Goal: Information Seeking & Learning: Compare options

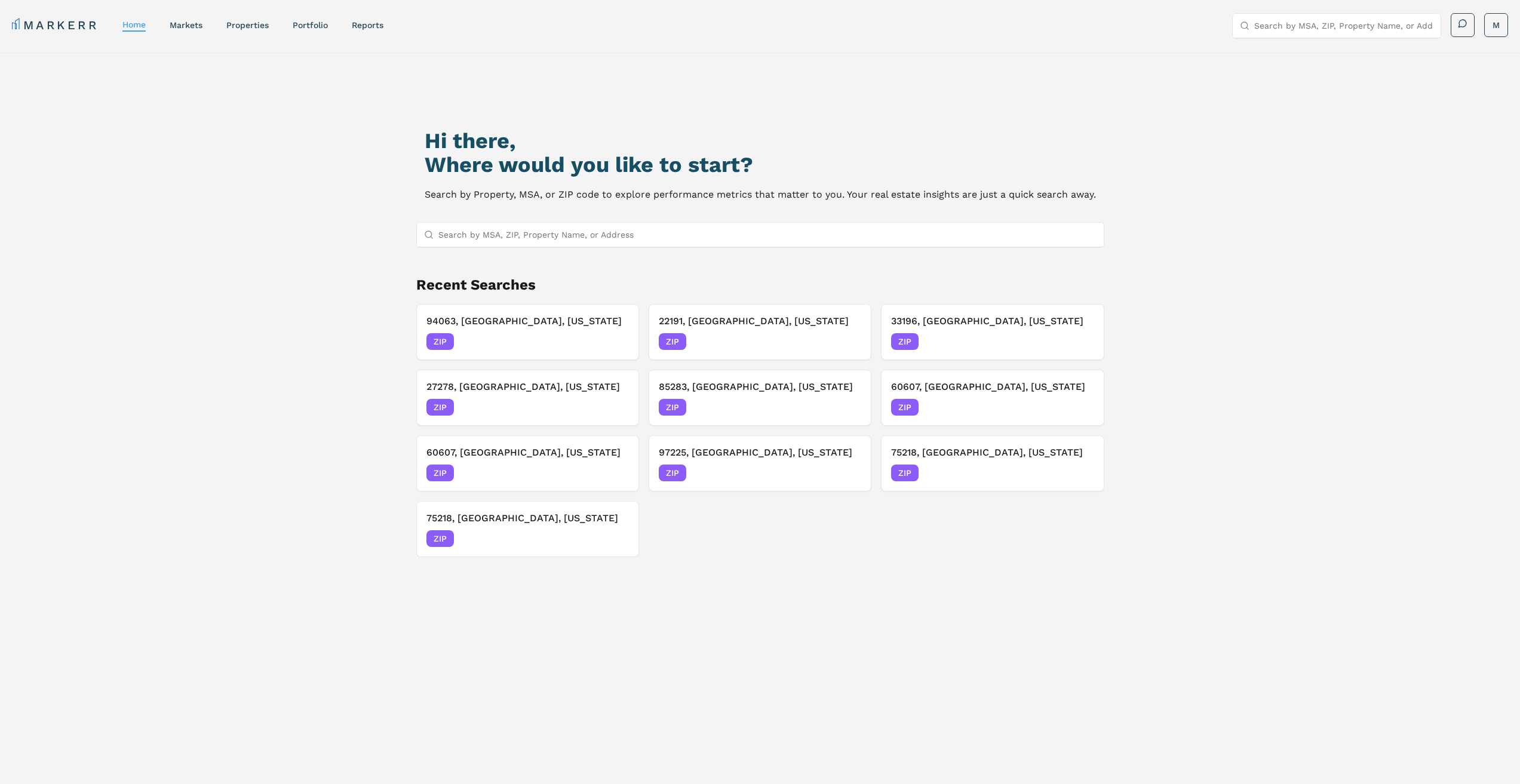
click at [643, 238] on input "Search by MSA, ZIP, Property Name, or Address" at bounding box center [766, 234] width 658 height 24
click at [531, 404] on div "ZIP 08/22/2025" at bounding box center [527, 407] width 203 height 17
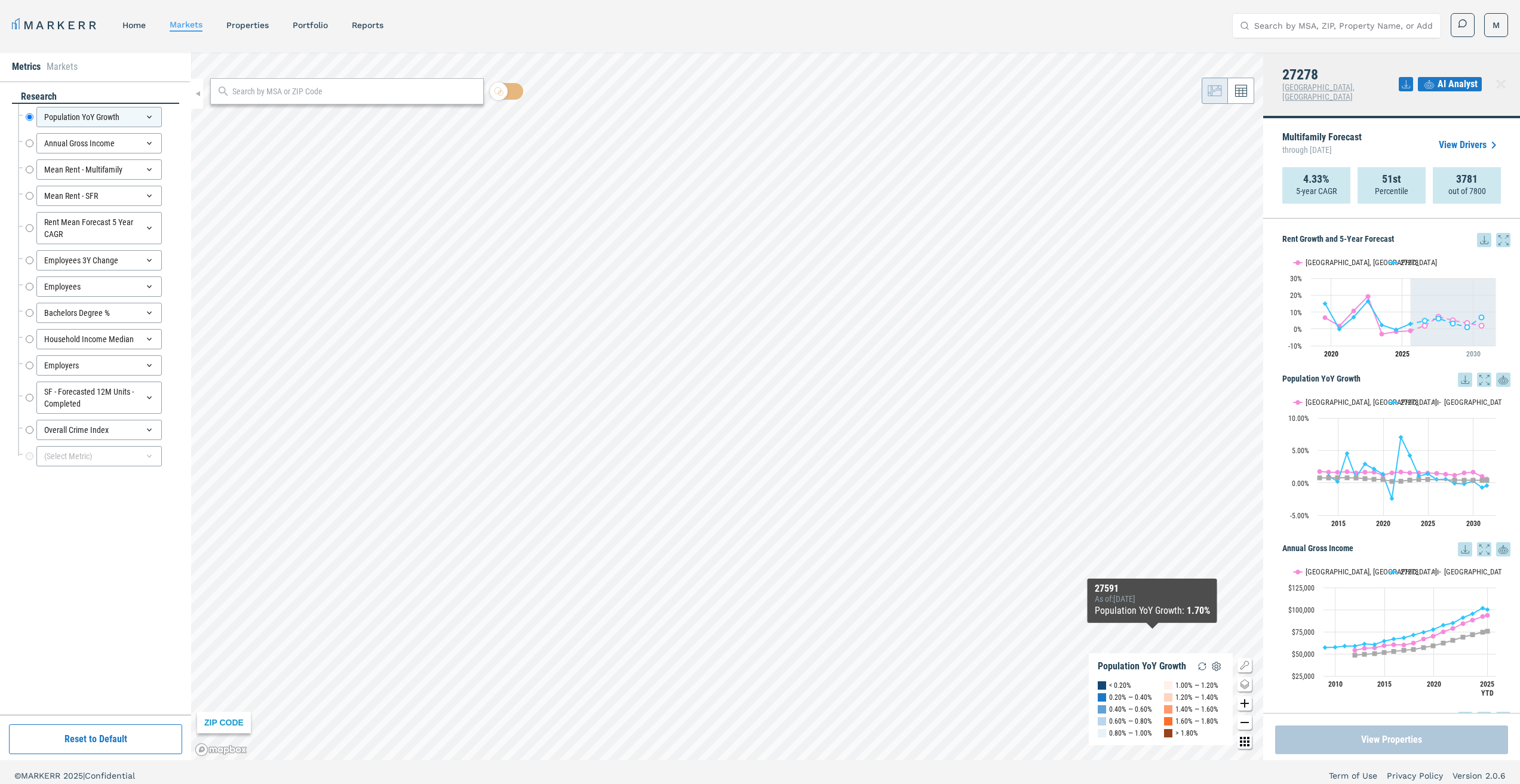
click at [1357, 747] on button "View Properties" at bounding box center [1392, 739] width 233 height 28
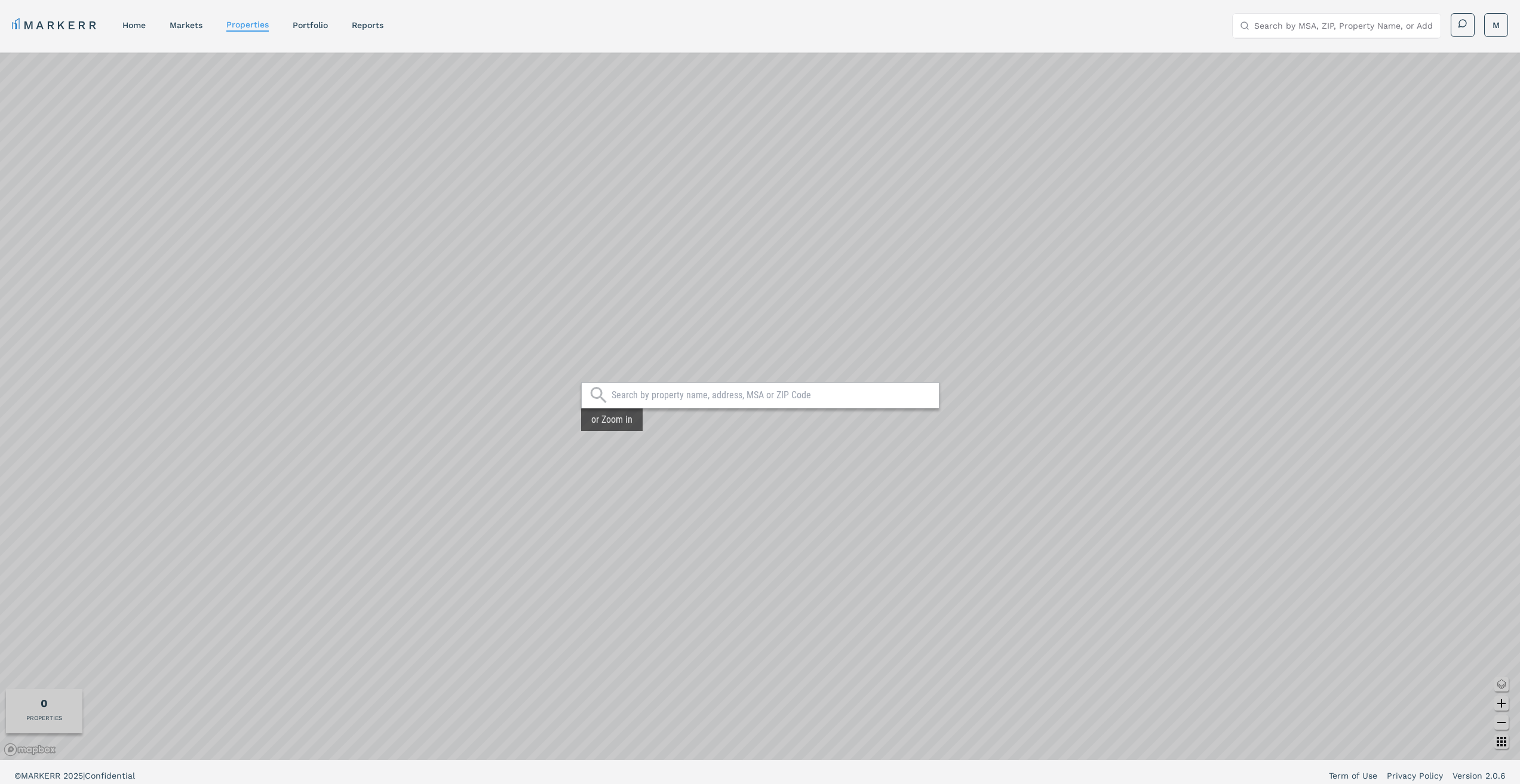
click at [682, 401] on input "text" at bounding box center [772, 395] width 321 height 12
type input "27278"
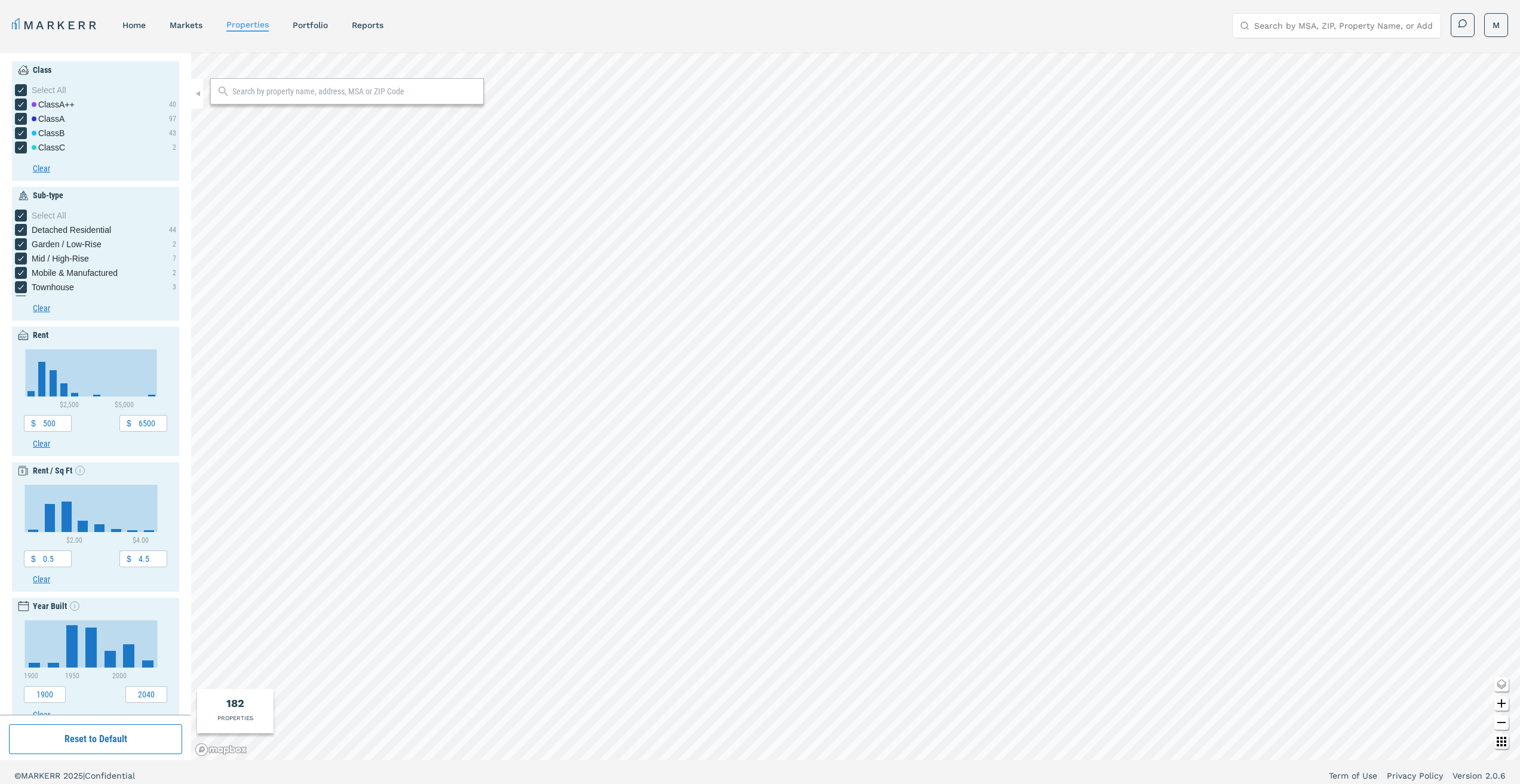
click at [355, 100] on div at bounding box center [346, 91] width 273 height 26
click at [358, 96] on input "text" at bounding box center [355, 91] width 245 height 12
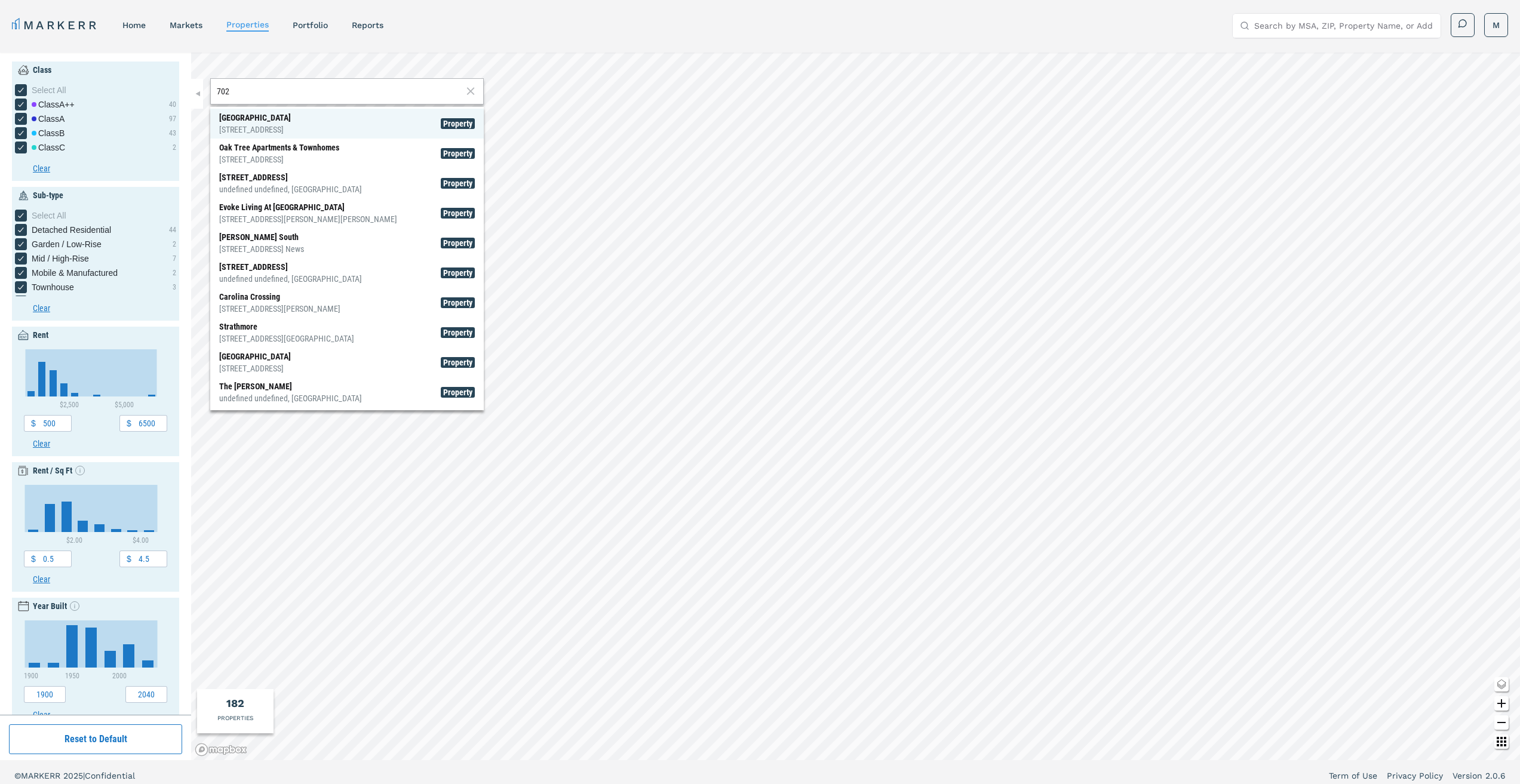
type input "702"
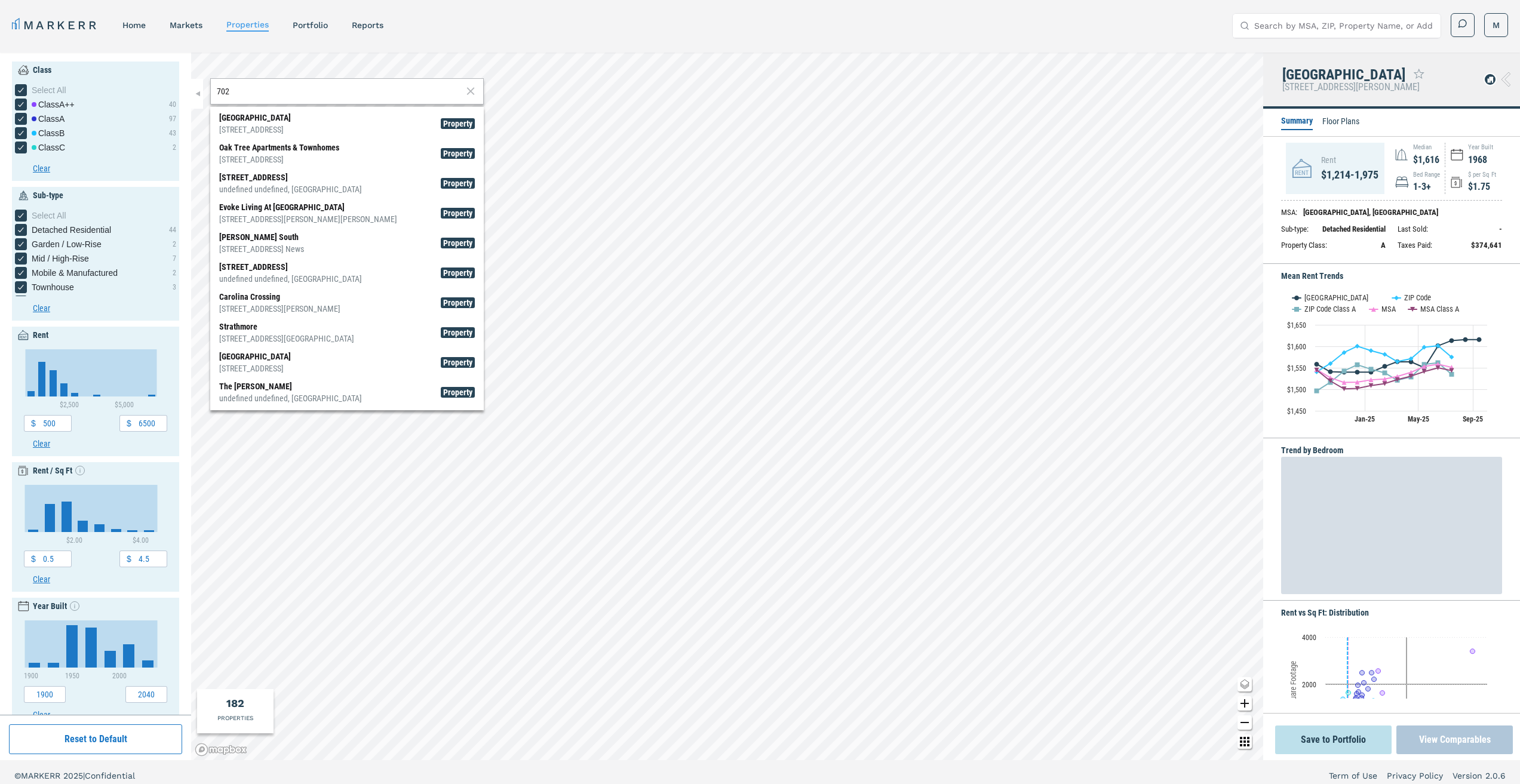
click at [1414, 733] on button "View Comparables" at bounding box center [1453, 739] width 117 height 28
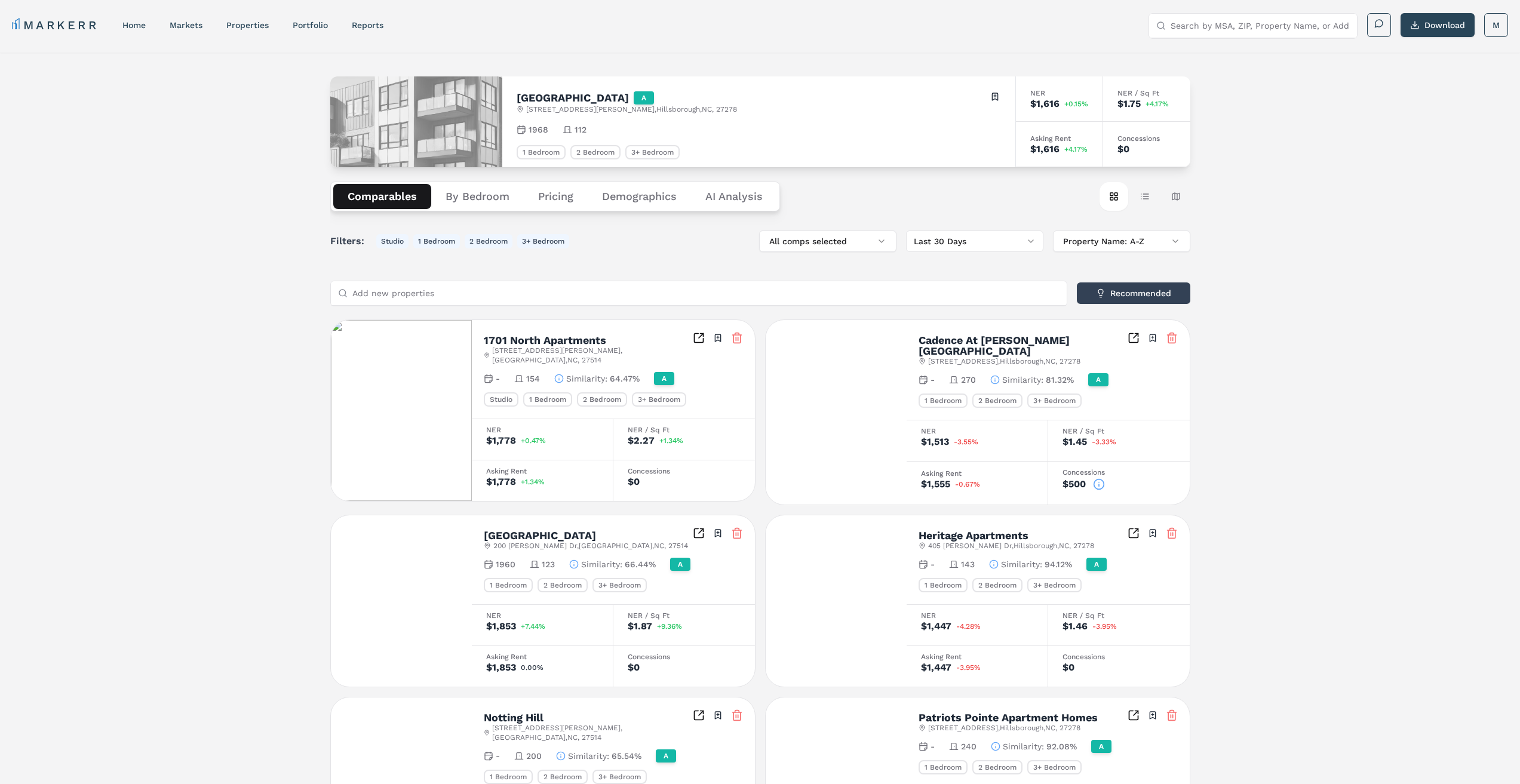
click at [646, 196] on button "Demographics" at bounding box center [638, 197] width 103 height 25
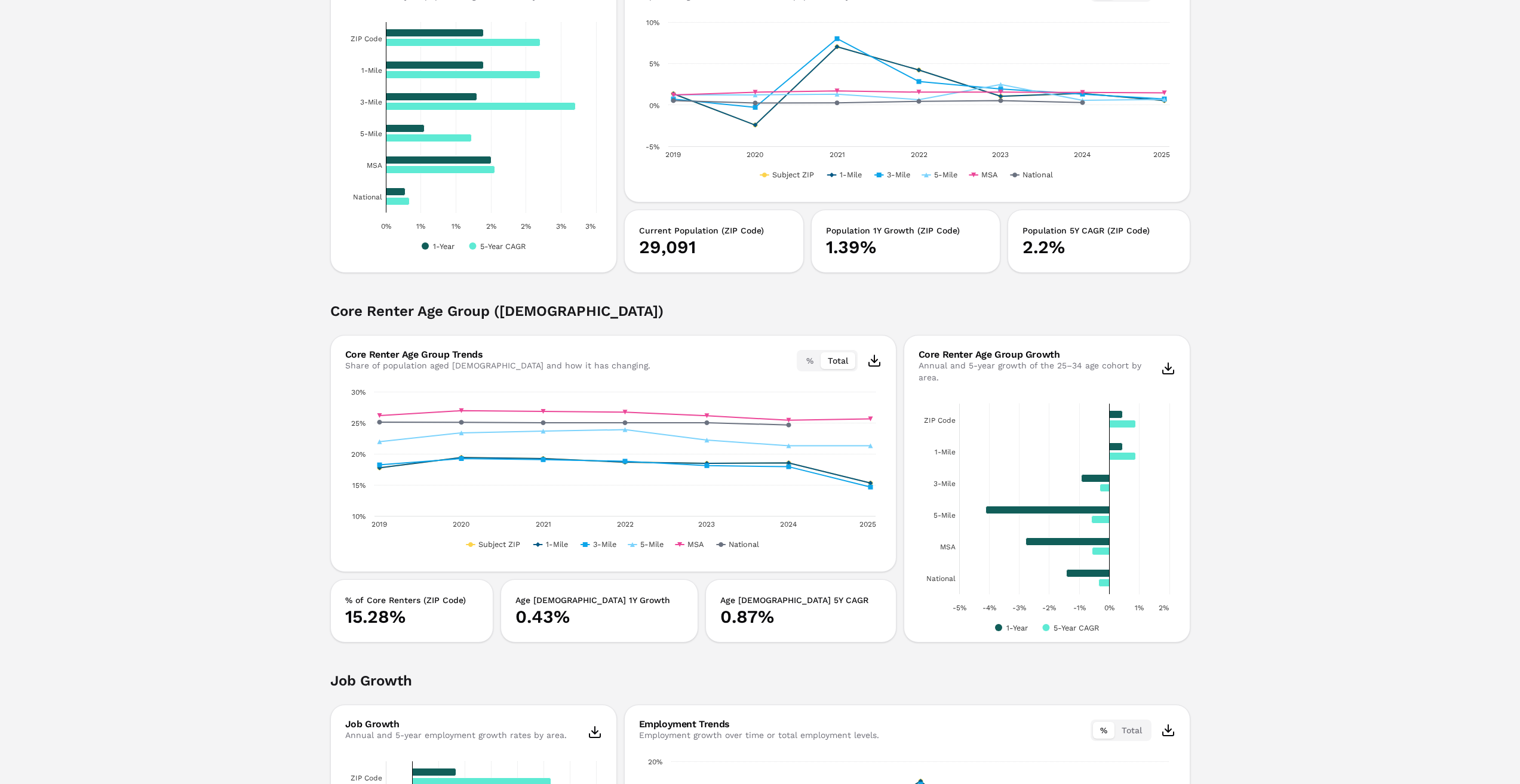
scroll to position [657, 0]
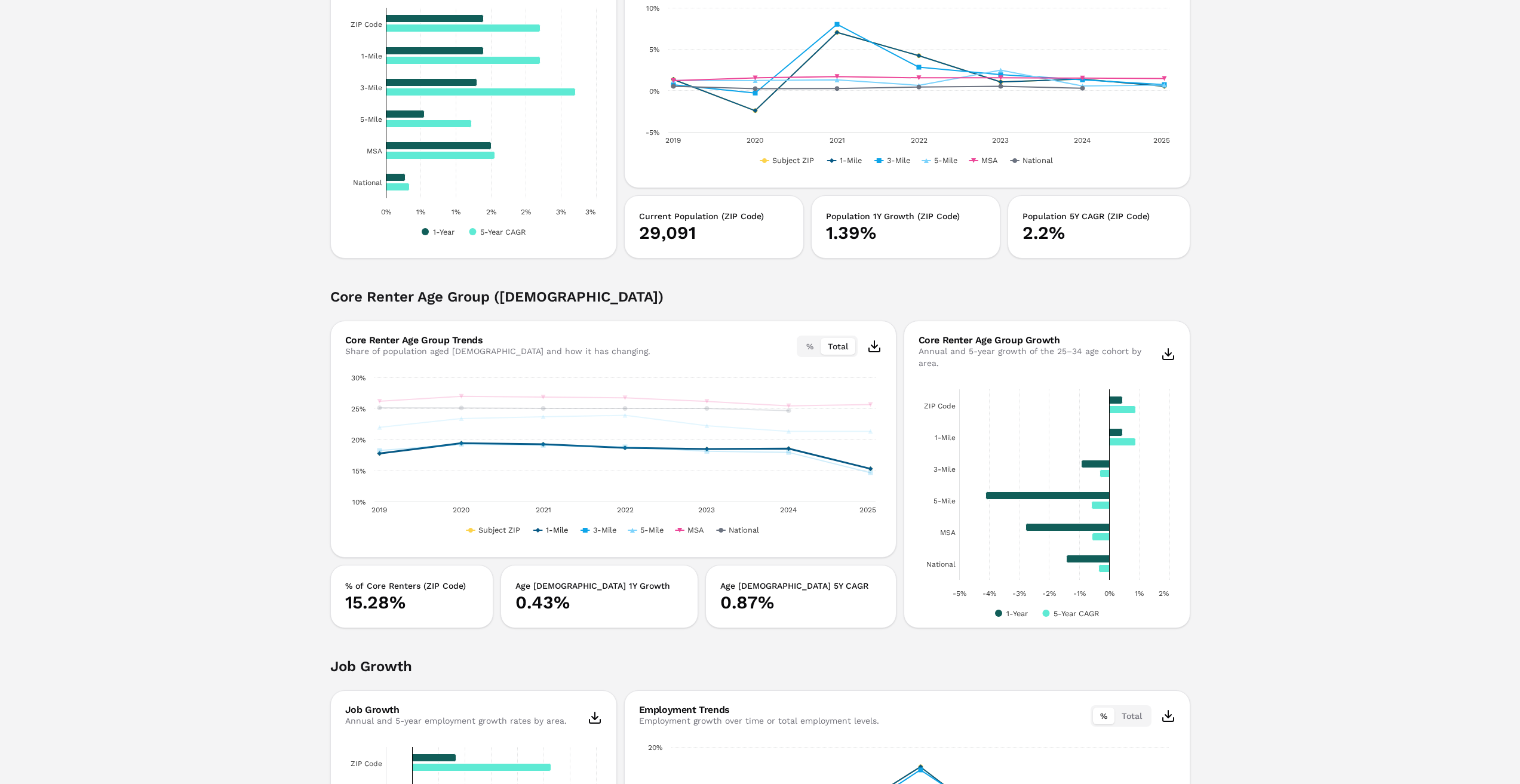
click at [551, 532] on button "Show 1-Mile" at bounding box center [551, 529] width 34 height 9
click at [597, 532] on text "3-Mile" at bounding box center [604, 529] width 24 height 9
click at [644, 531] on text "5-Mile" at bounding box center [651, 529] width 24 height 9
click at [809, 342] on button "%" at bounding box center [809, 346] width 22 height 17
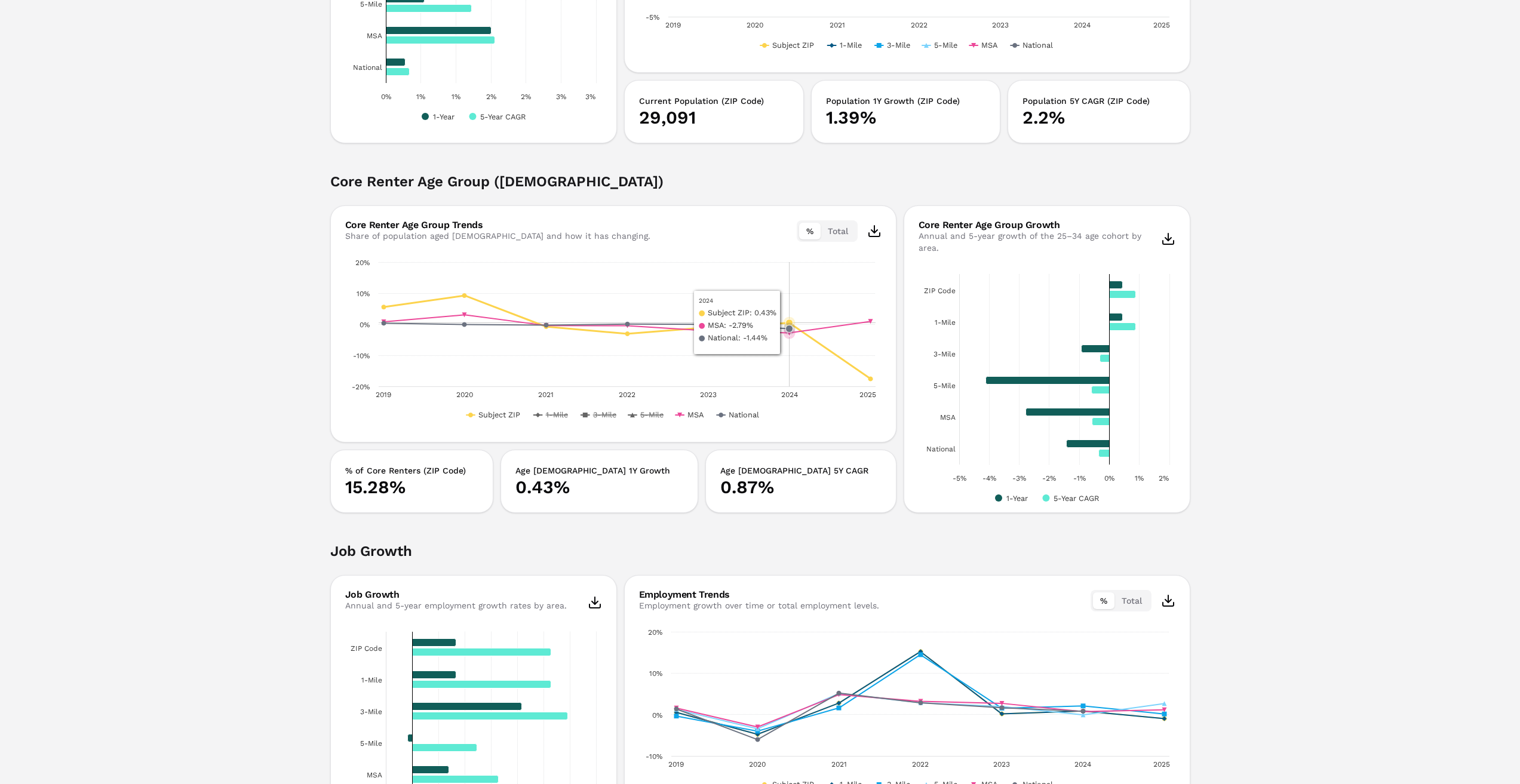
scroll to position [776, 0]
